Goal: Task Accomplishment & Management: Manage account settings

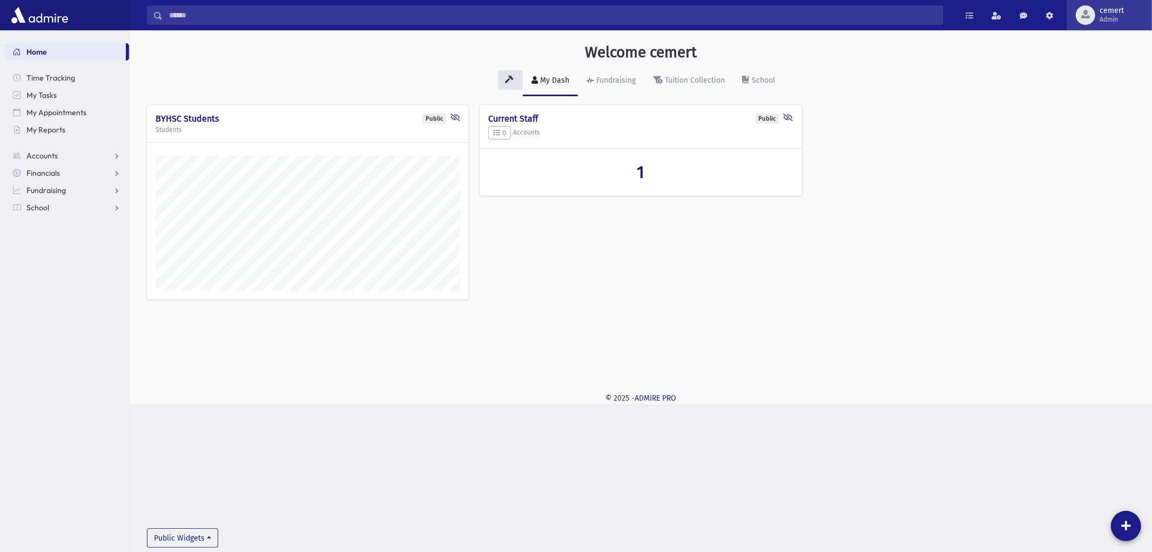
scroll to position [373, 1023]
click at [1104, 22] on span "Admin" at bounding box center [1112, 19] width 24 height 9
click at [1088, 159] on link "Manage Logins" at bounding box center [1106, 159] width 86 height 20
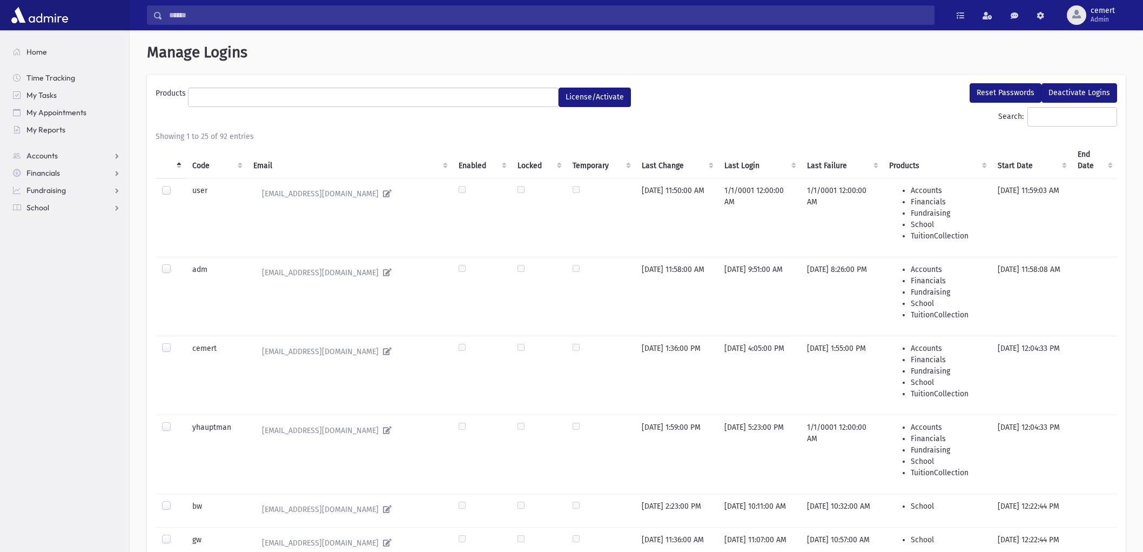
select select
click at [195, 163] on th "Code" at bounding box center [216, 160] width 61 height 36
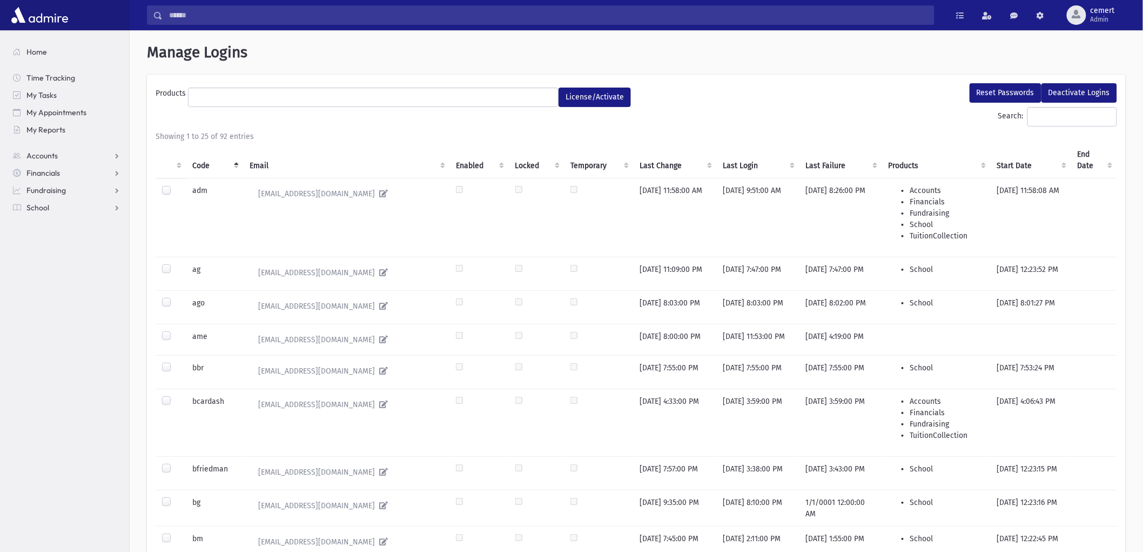
click at [175, 331] on label at bounding box center [175, 331] width 0 height 0
click at [171, 370] on div at bounding box center [168, 368] width 13 height 13
click at [175, 362] on label at bounding box center [175, 362] width 0 height 0
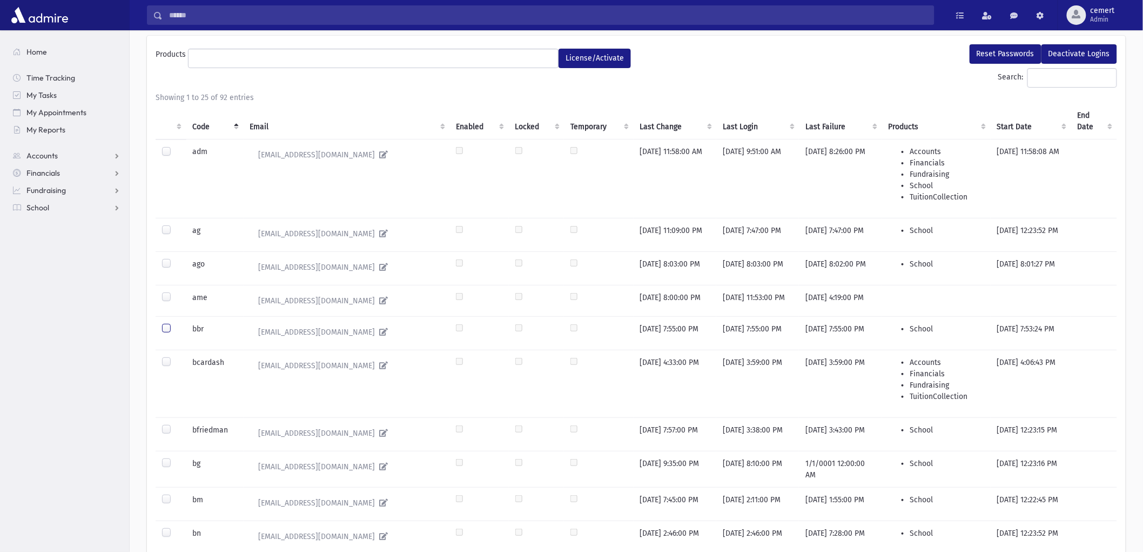
scroll to position [60, 0]
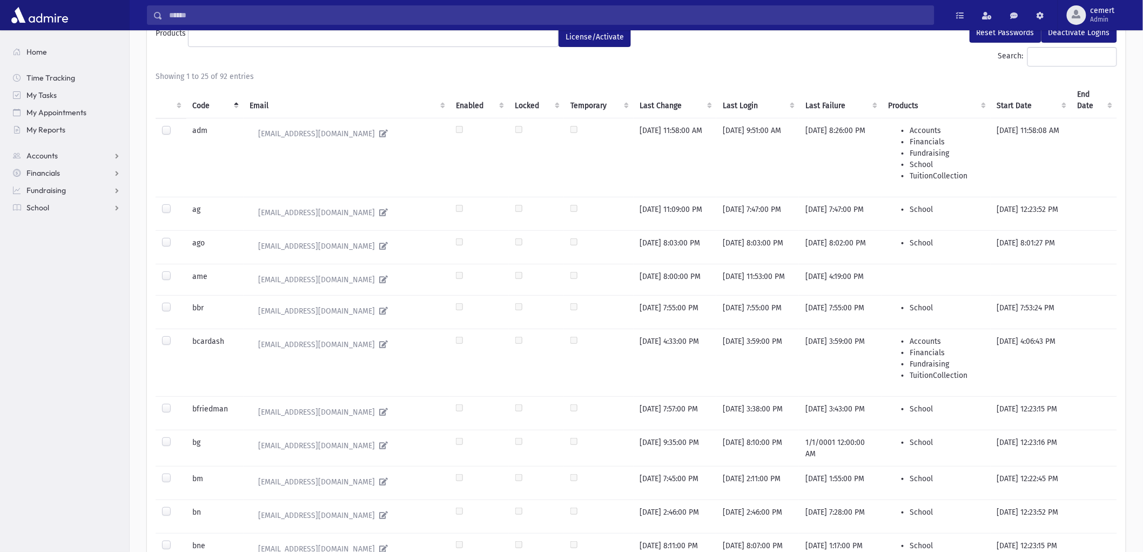
click at [175, 403] on label at bounding box center [175, 403] width 0 height 0
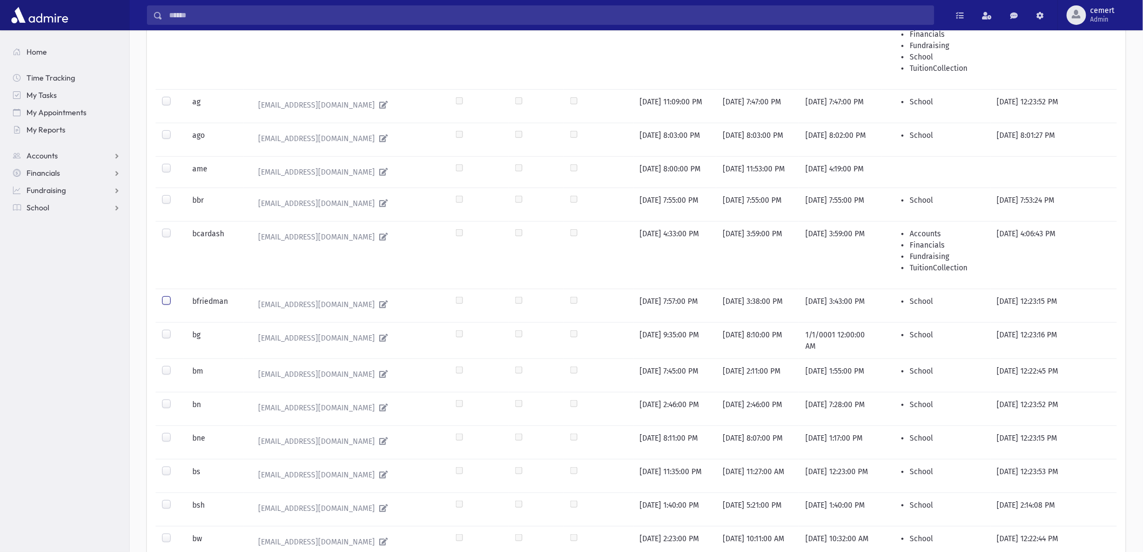
scroll to position [180, 0]
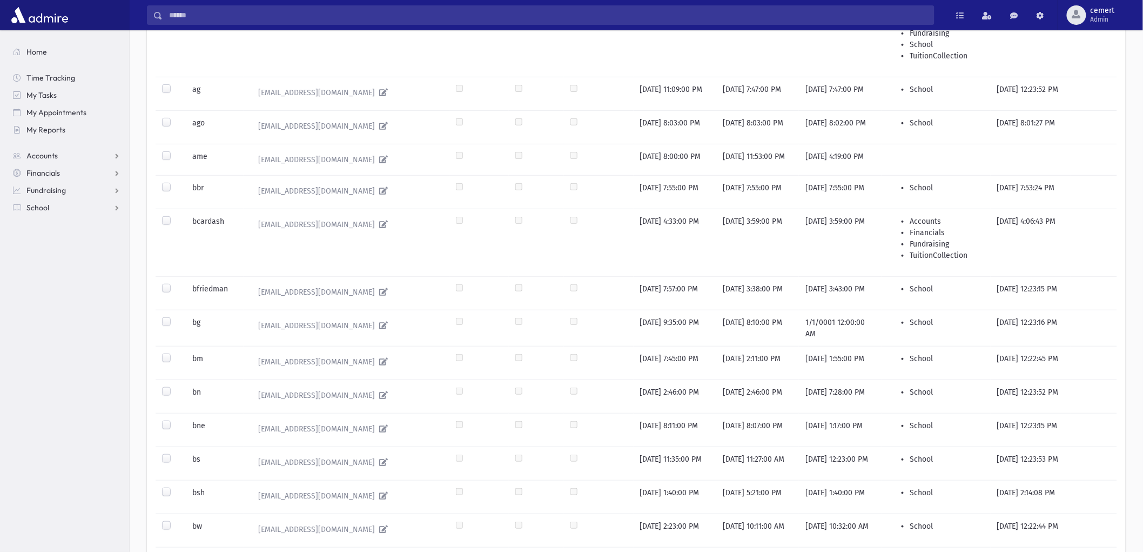
click at [175, 353] on label at bounding box center [175, 353] width 0 height 0
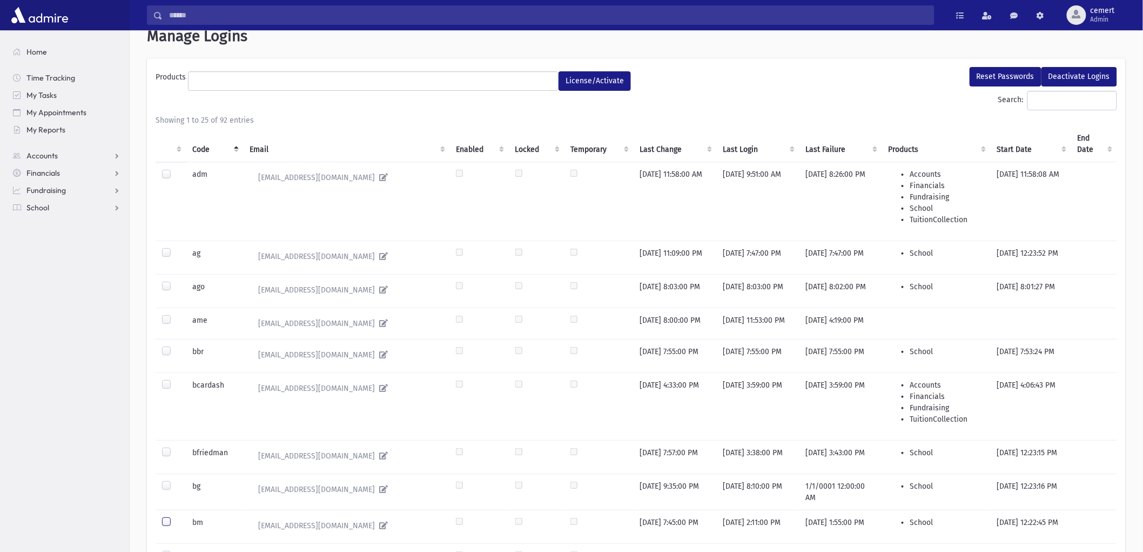
scroll to position [0, 0]
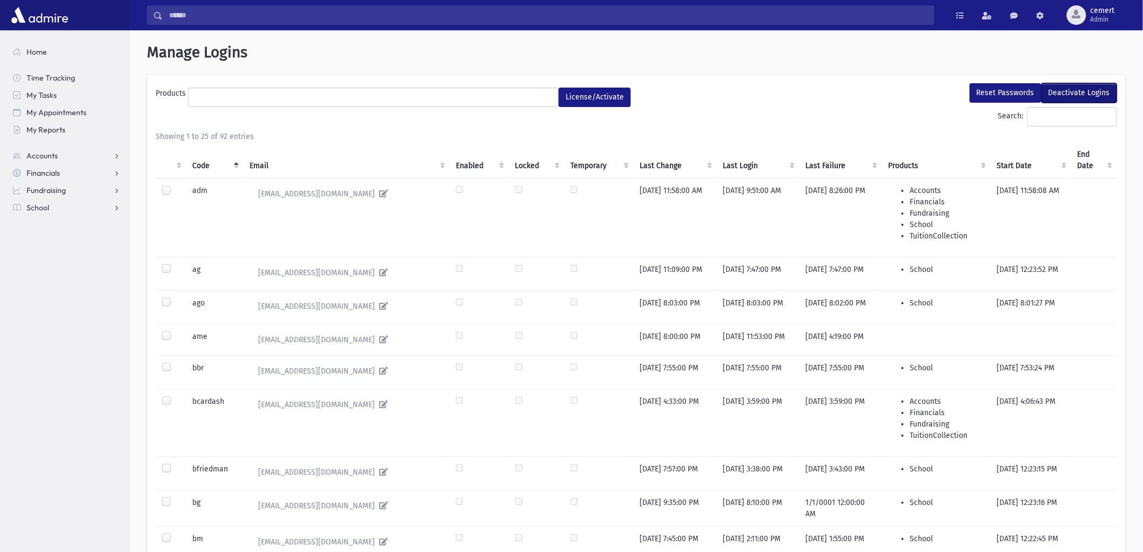
click at [1084, 83] on button "Deactivate Logins" at bounding box center [1080, 92] width 76 height 19
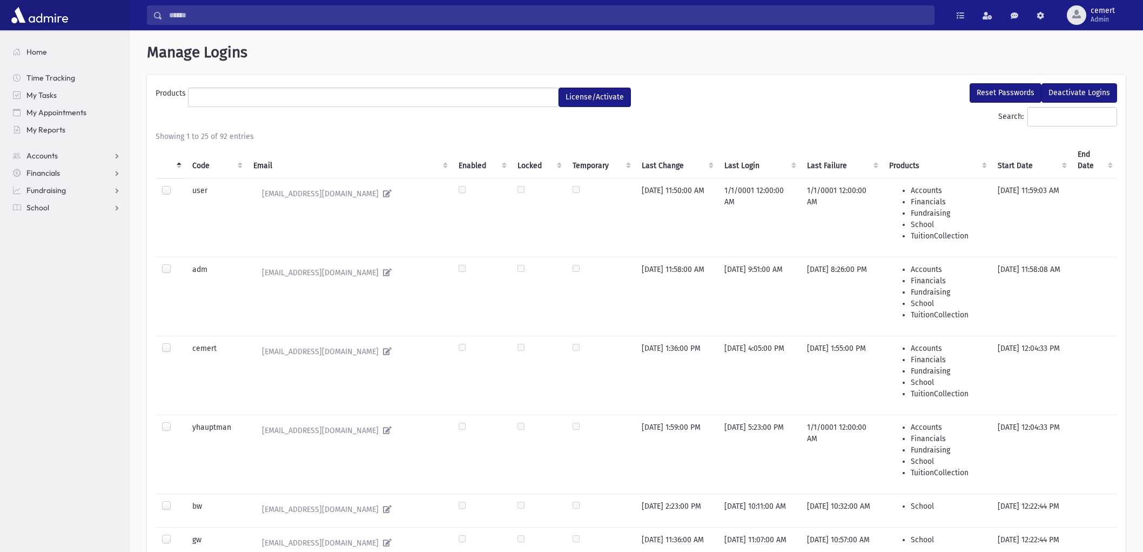
select select
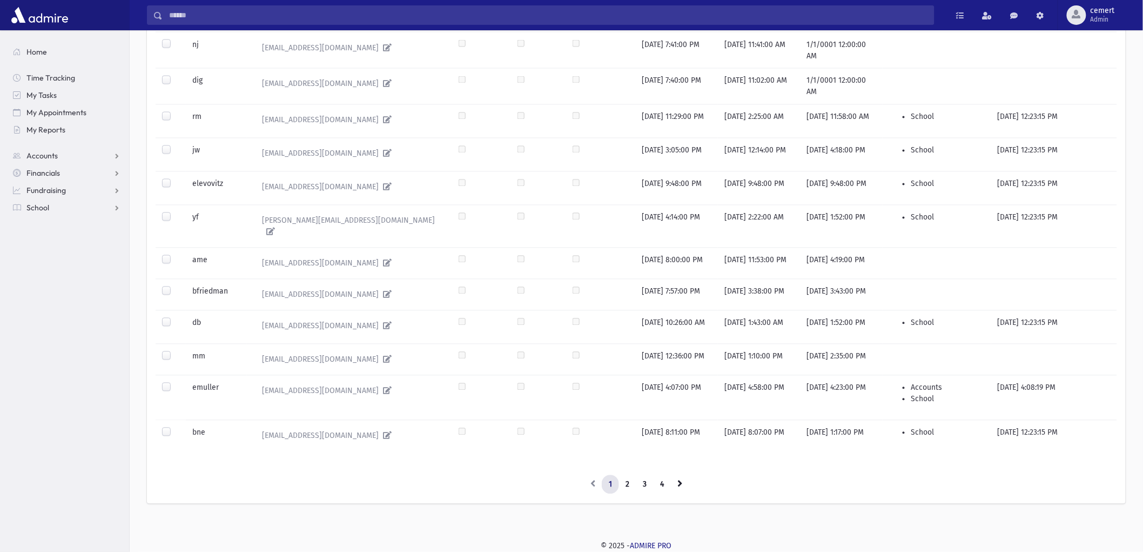
scroll to position [809, 0]
click at [175, 382] on label at bounding box center [175, 382] width 0 height 0
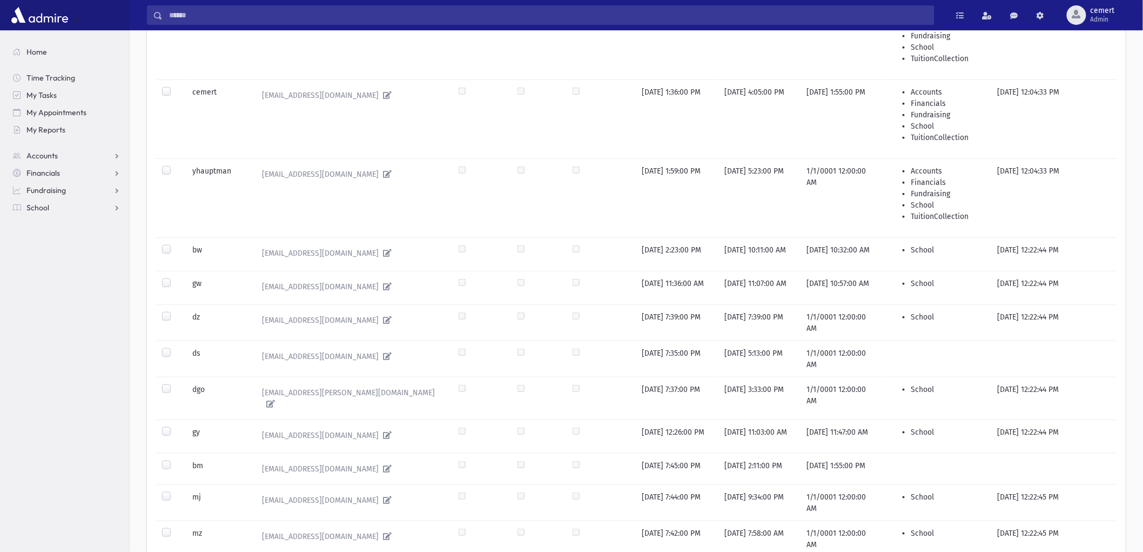
scroll to position [0, 0]
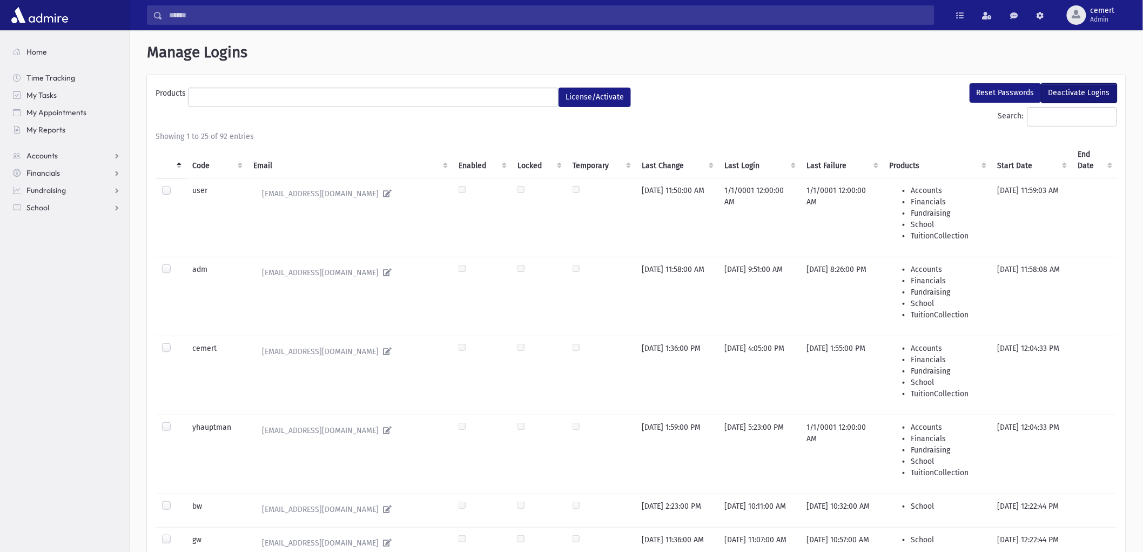
click at [1072, 96] on button "Deactivate Logins" at bounding box center [1080, 92] width 76 height 19
select select
click at [206, 168] on th "Code" at bounding box center [216, 160] width 61 height 36
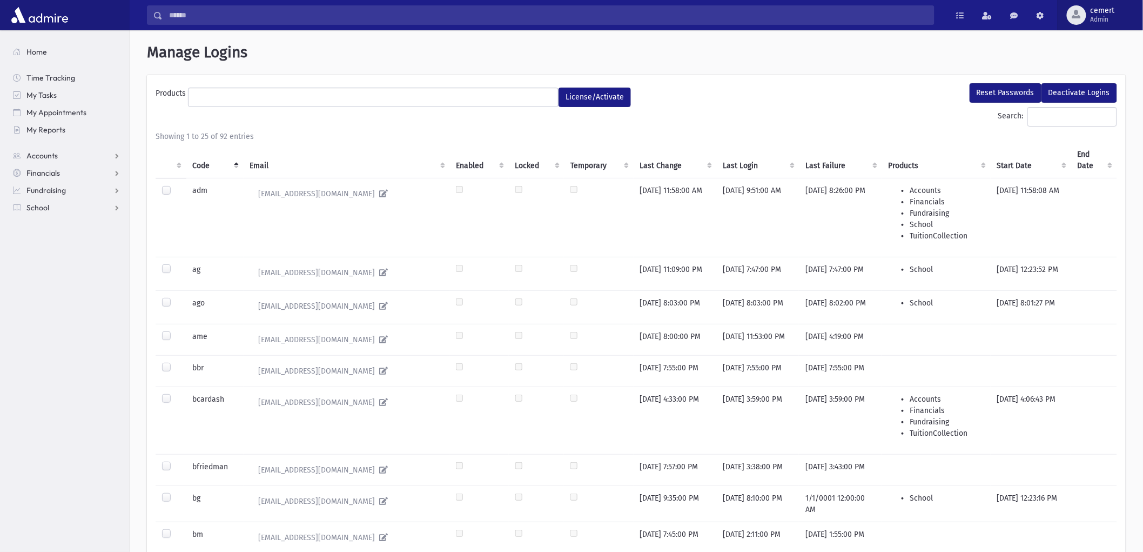
click at [1109, 23] on span "Admin" at bounding box center [1103, 19] width 24 height 9
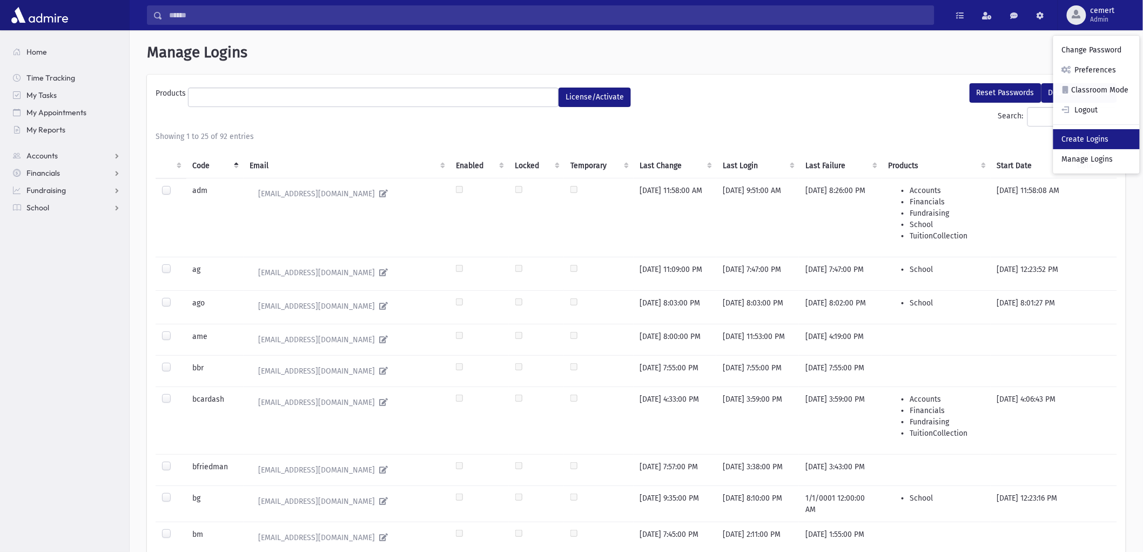
click at [1100, 132] on link "Create Logins" at bounding box center [1097, 139] width 86 height 20
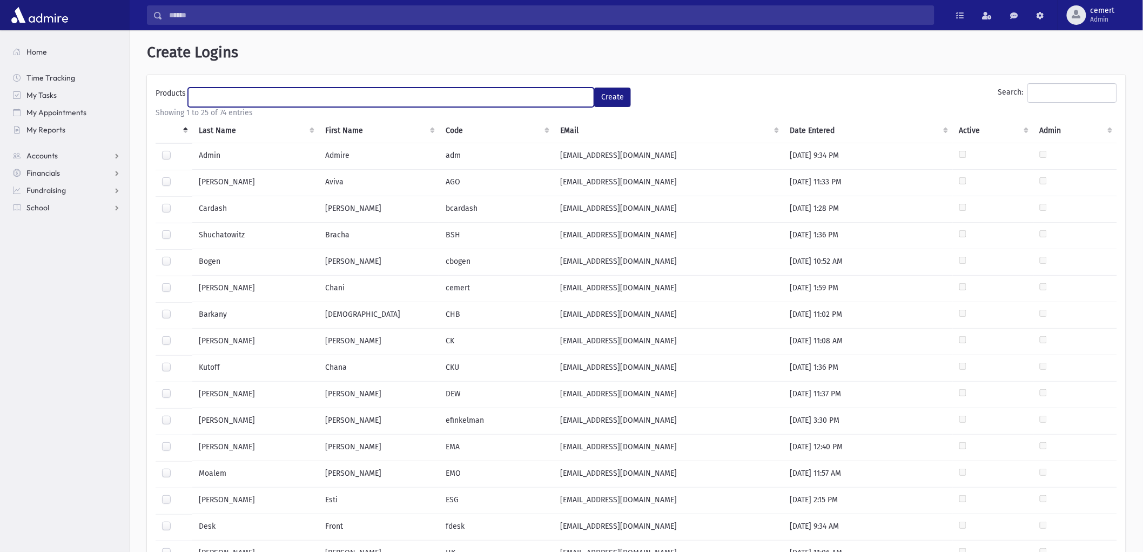
click at [564, 89] on ul at bounding box center [391, 96] width 405 height 16
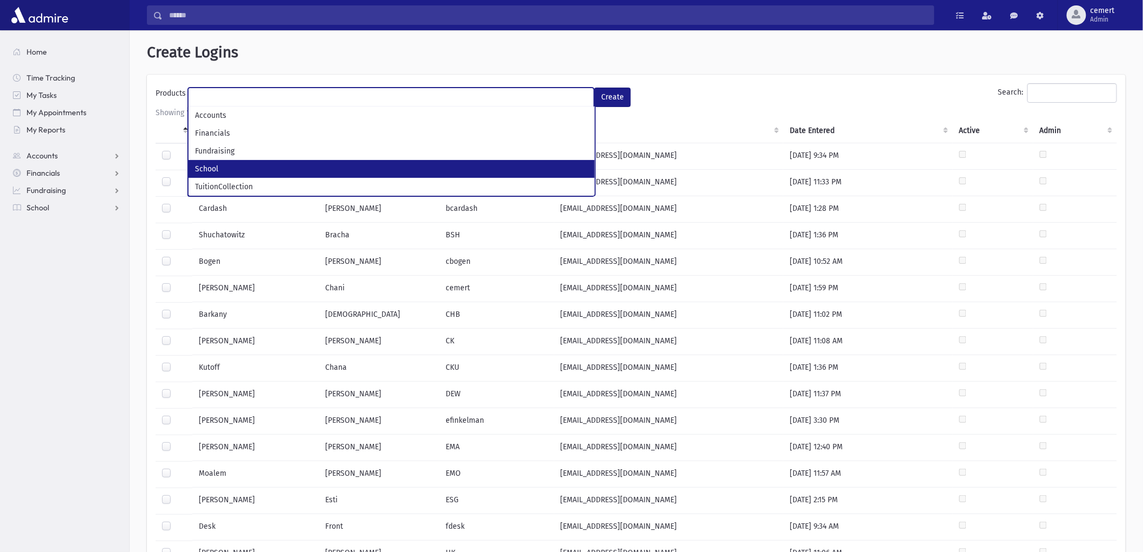
select select "*"
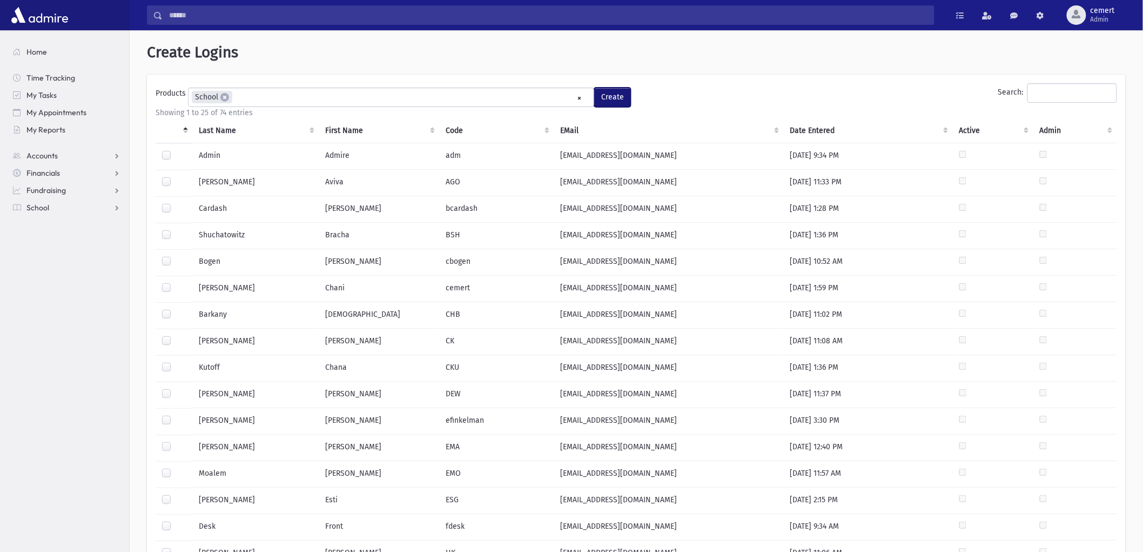
click at [616, 88] on button "Create" at bounding box center [612, 97] width 37 height 19
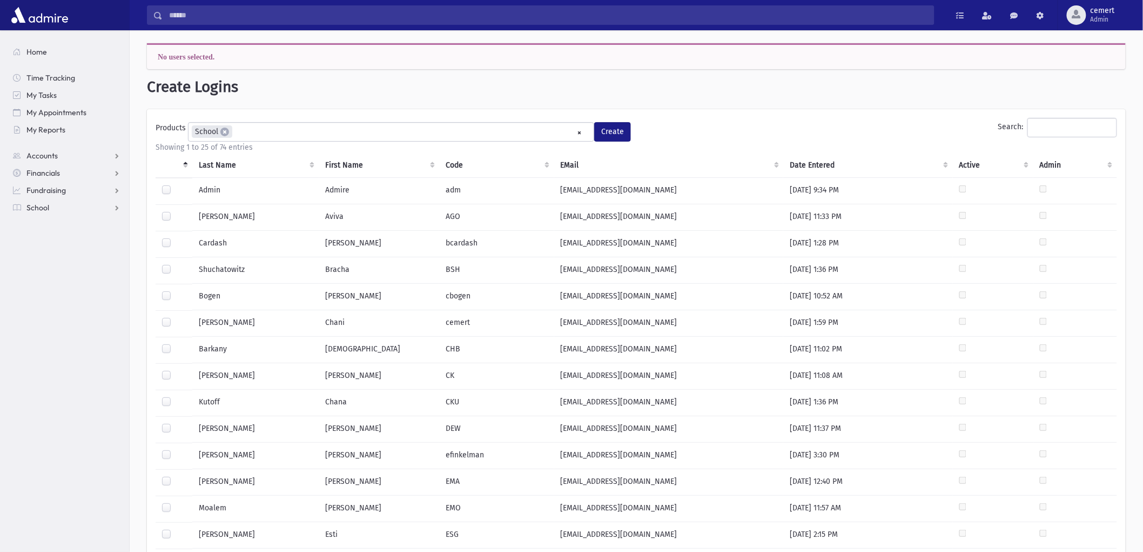
click at [225, 165] on th "Last Name" at bounding box center [255, 165] width 126 height 25
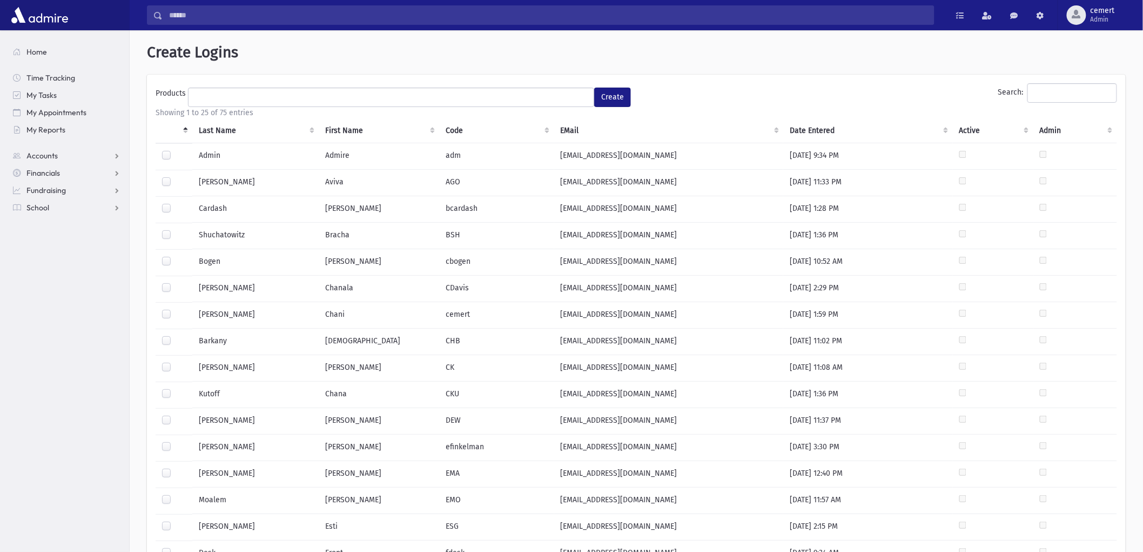
click at [222, 121] on th "Last Name" at bounding box center [255, 130] width 126 height 25
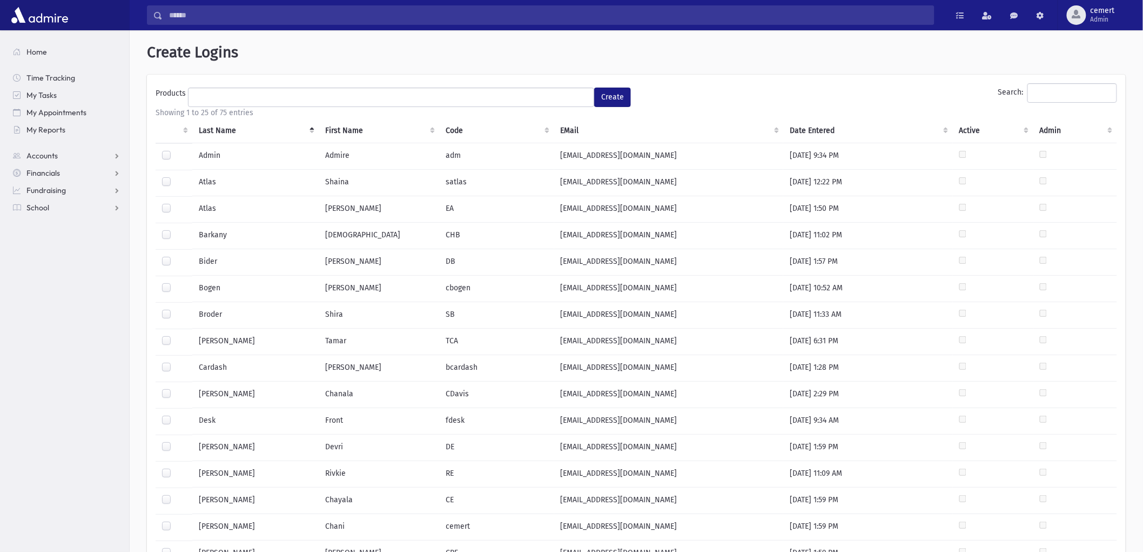
click at [175, 388] on label at bounding box center [175, 388] width 0 height 0
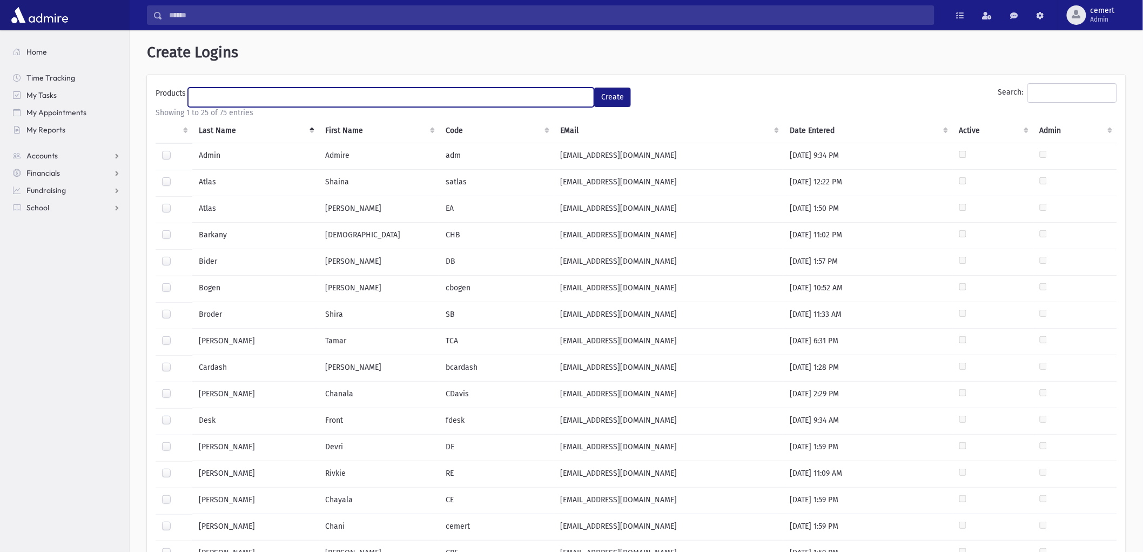
click at [571, 91] on ul at bounding box center [391, 96] width 405 height 16
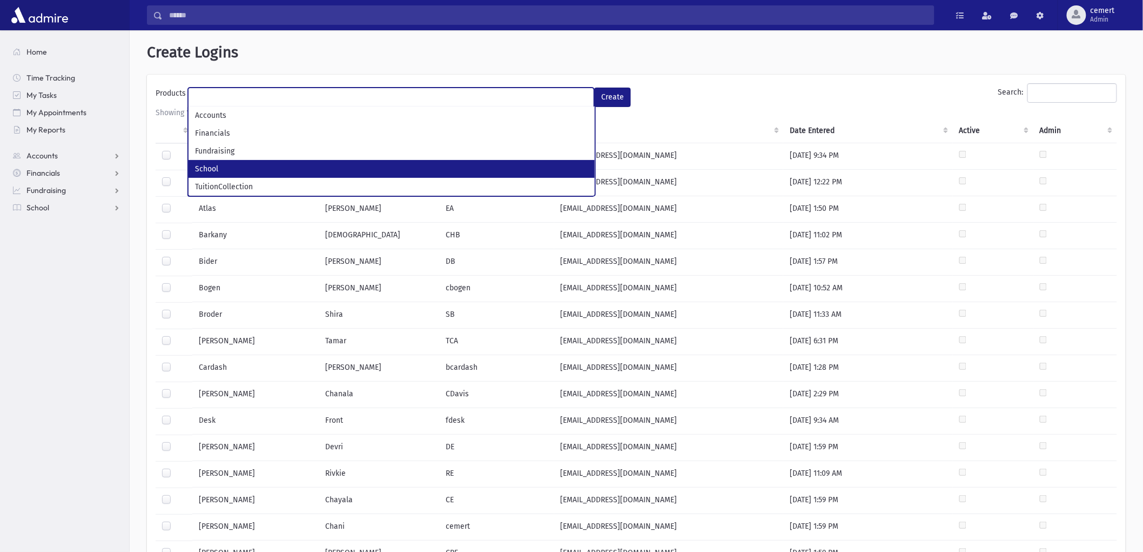
select select "*"
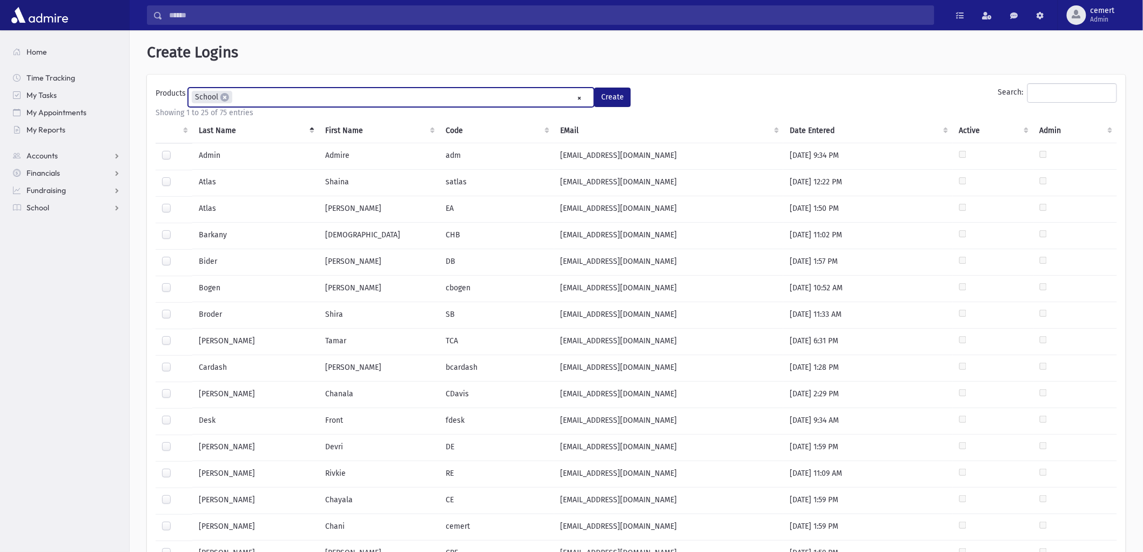
scroll to position [29, 0]
click at [605, 88] on button "Create" at bounding box center [612, 97] width 37 height 19
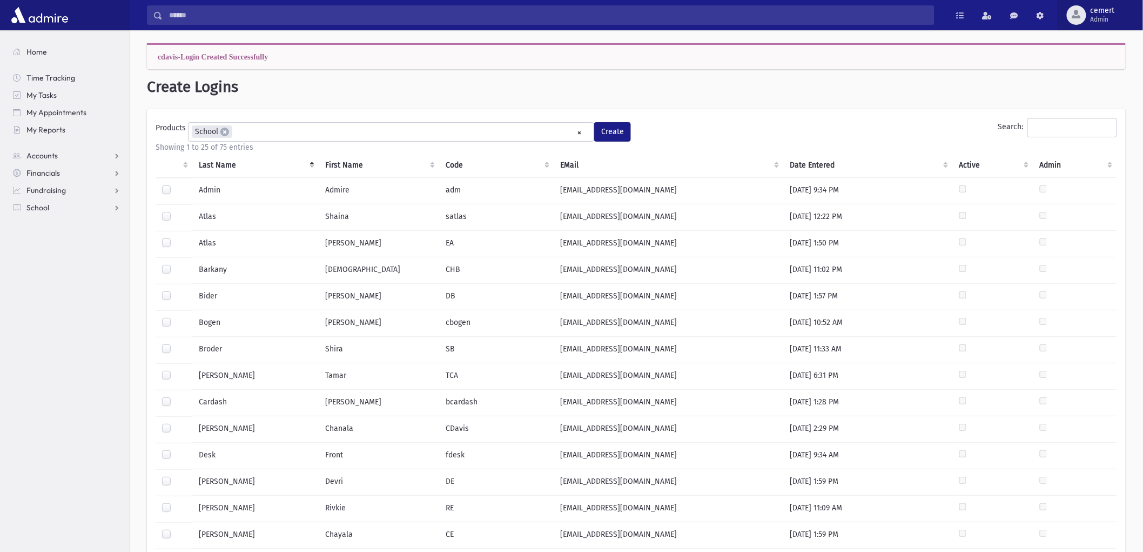
click at [1112, 17] on span "Admin" at bounding box center [1103, 19] width 24 height 9
click at [1096, 152] on link "Manage Logins" at bounding box center [1097, 159] width 86 height 20
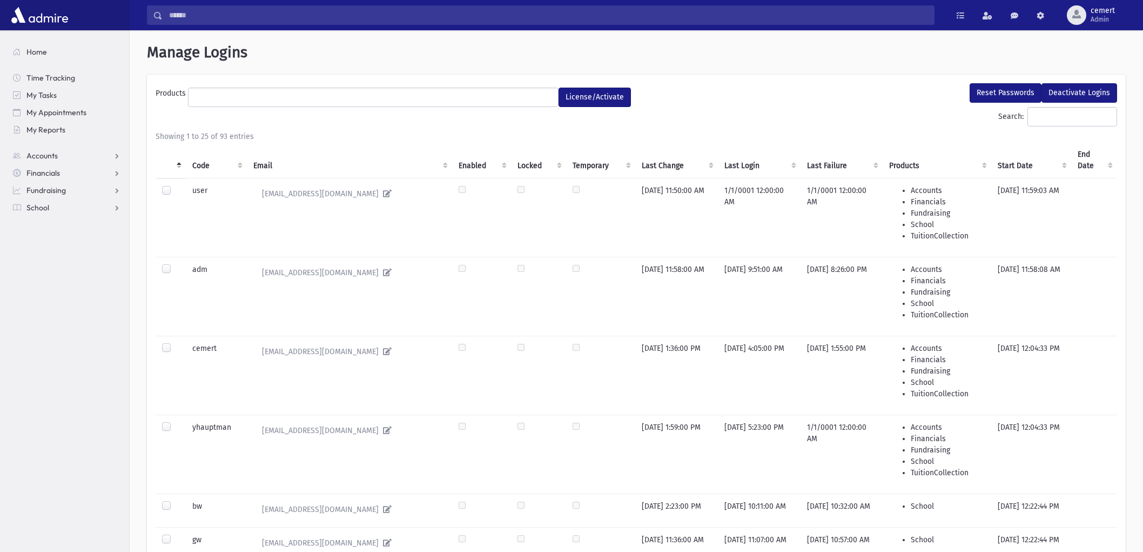
select select
click at [203, 166] on th "Code" at bounding box center [216, 160] width 61 height 36
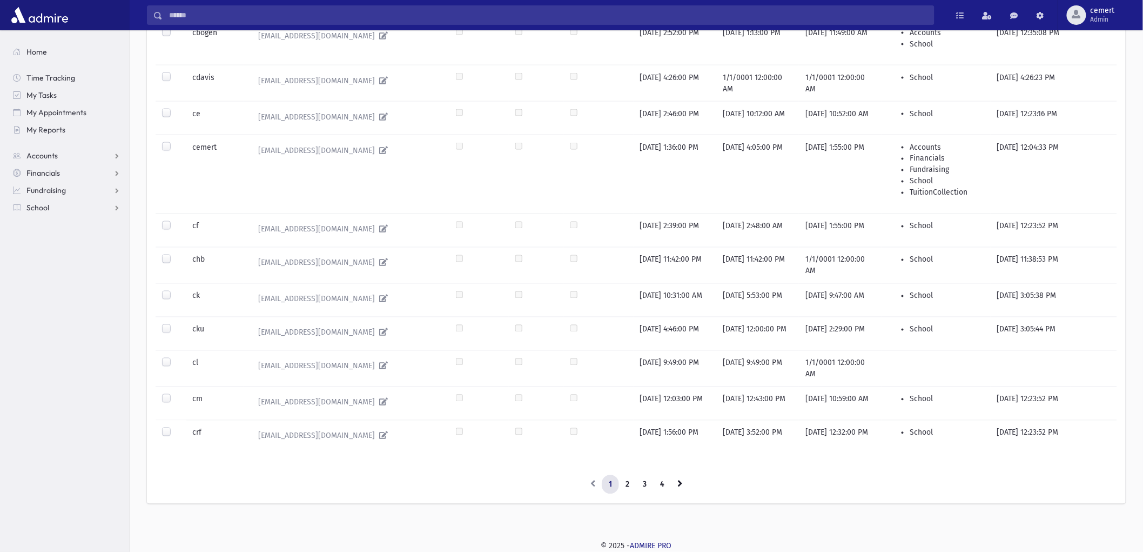
scroll to position [748, 0]
click at [1093, 16] on span "Admin" at bounding box center [1103, 19] width 24 height 9
click at [1078, 103] on link "Logout" at bounding box center [1097, 110] width 86 height 20
